Goal: Task Accomplishment & Management: Manage account settings

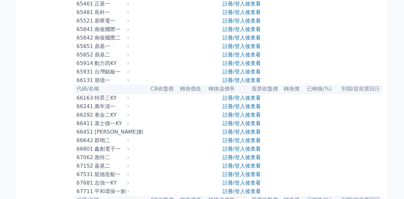
scroll to position [2852, 0]
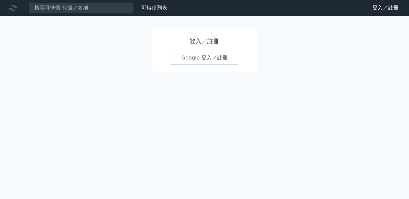
click at [197, 60] on link "Google 登入／註冊" at bounding box center [205, 58] width 68 height 14
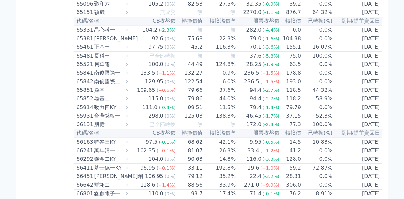
scroll to position [2852, 0]
